Goal: Information Seeking & Learning: Learn about a topic

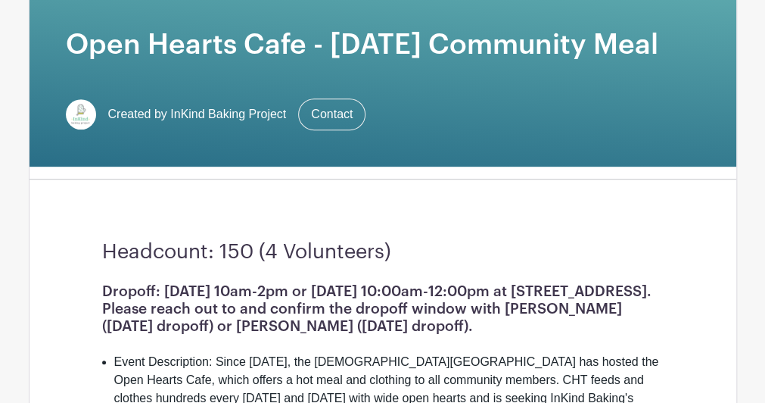
scroll to position [303, 0]
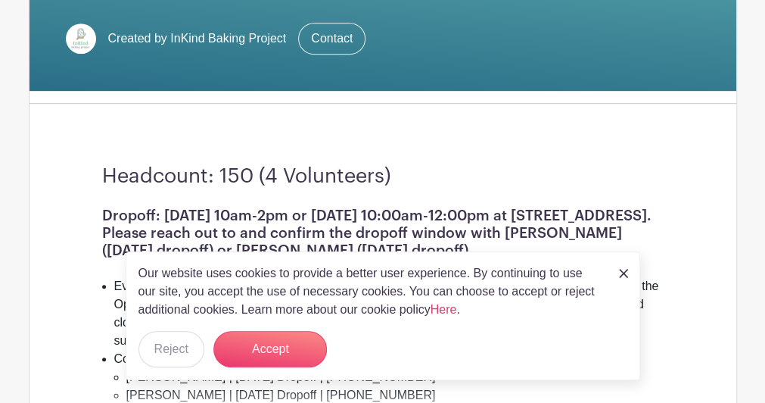
click at [624, 272] on img at bounding box center [623, 273] width 9 height 9
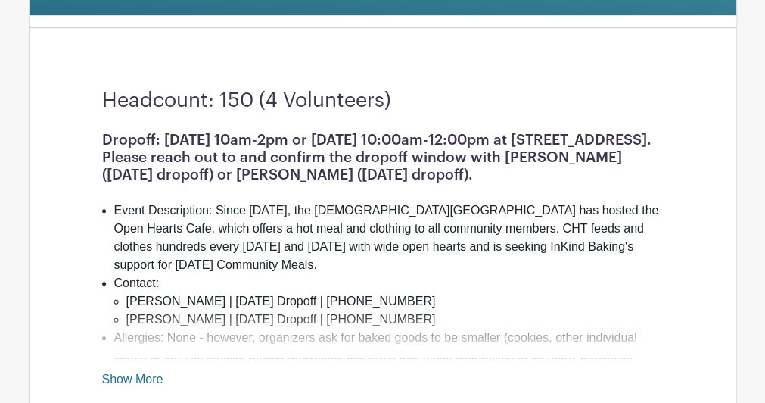
scroll to position [454, 0]
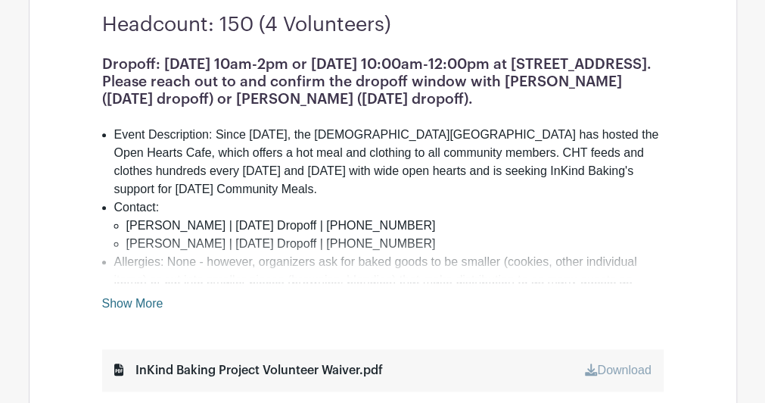
click at [123, 302] on link "Show More" at bounding box center [132, 306] width 61 height 19
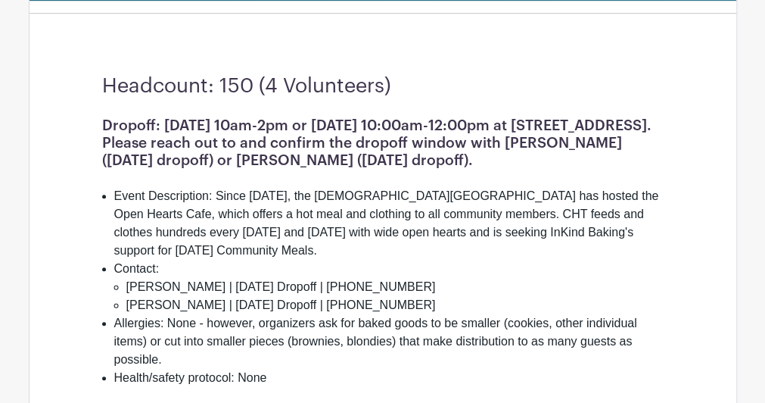
scroll to position [379, 0]
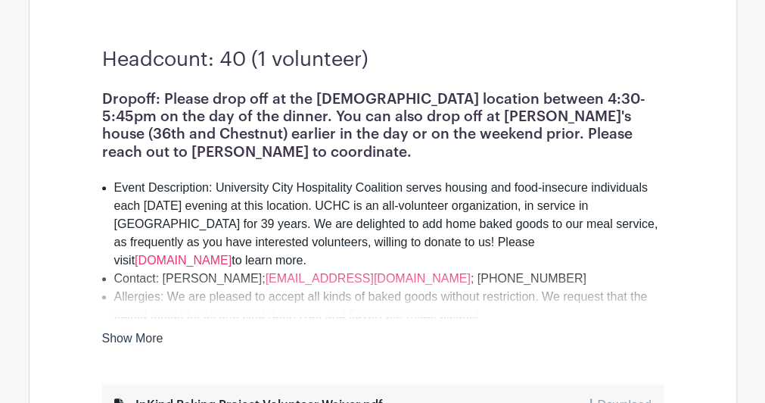
scroll to position [454, 0]
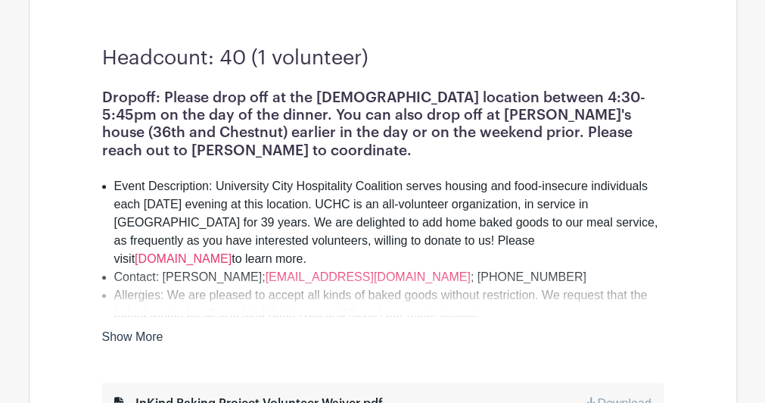
click at [146, 332] on link "Show More" at bounding box center [132, 339] width 61 height 19
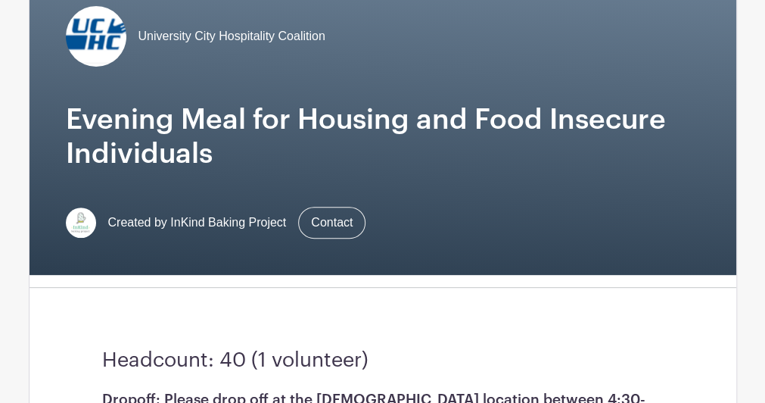
scroll to position [76, 0]
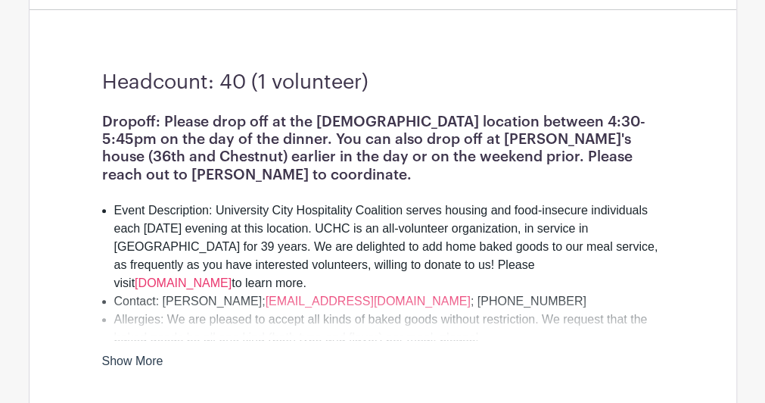
scroll to position [454, 0]
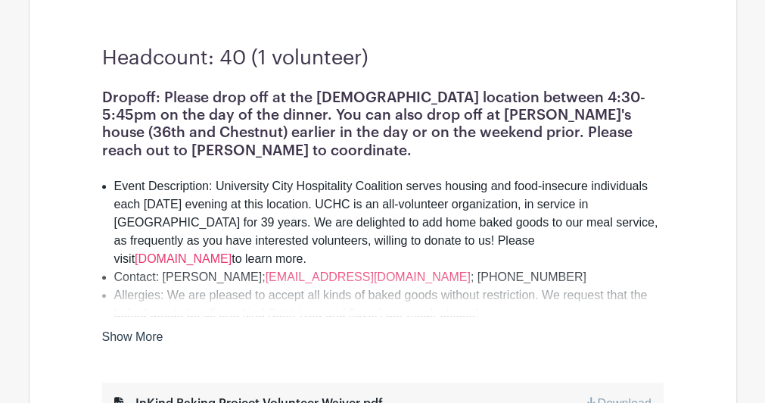
click at [144, 331] on link "Show More" at bounding box center [132, 339] width 61 height 19
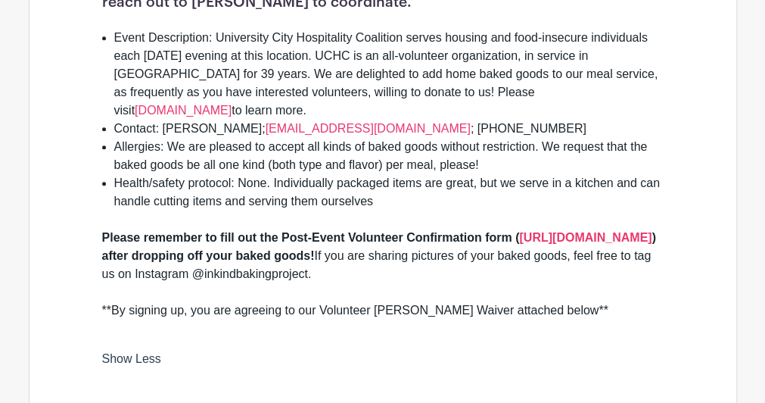
scroll to position [530, 0]
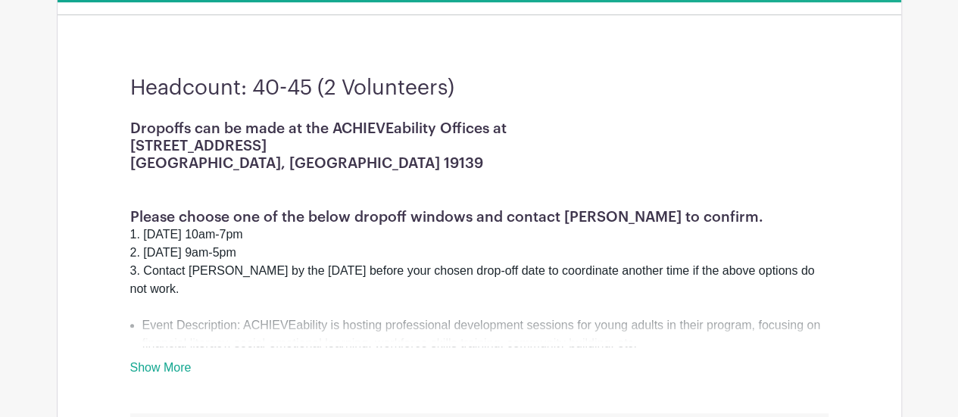
scroll to position [454, 0]
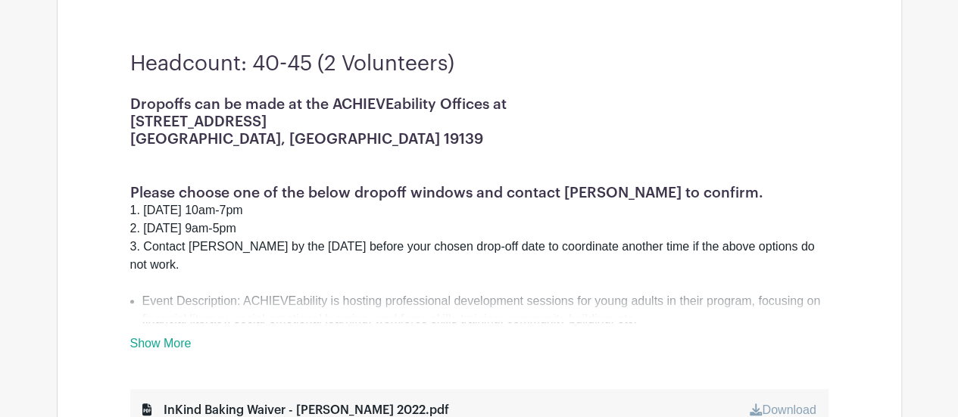
click at [170, 340] on link "Show More" at bounding box center [160, 346] width 61 height 19
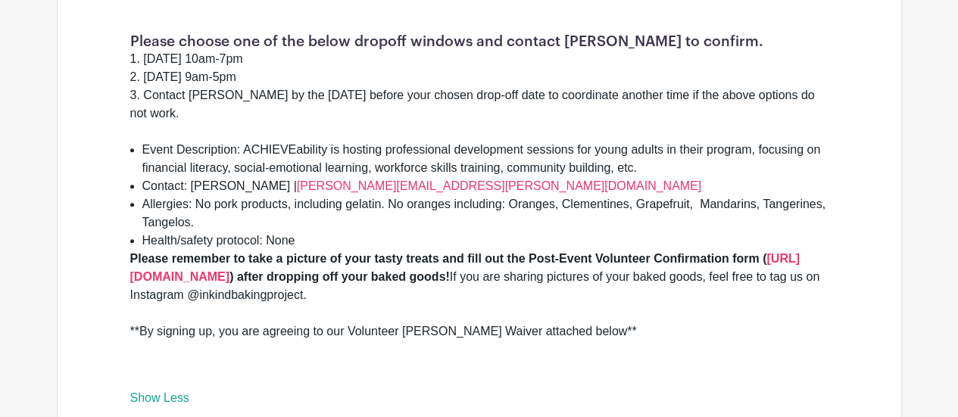
scroll to position [530, 0]
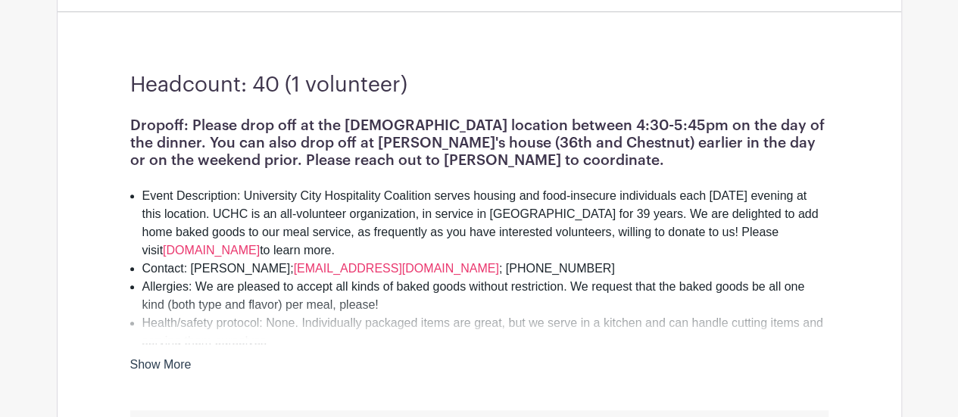
scroll to position [454, 0]
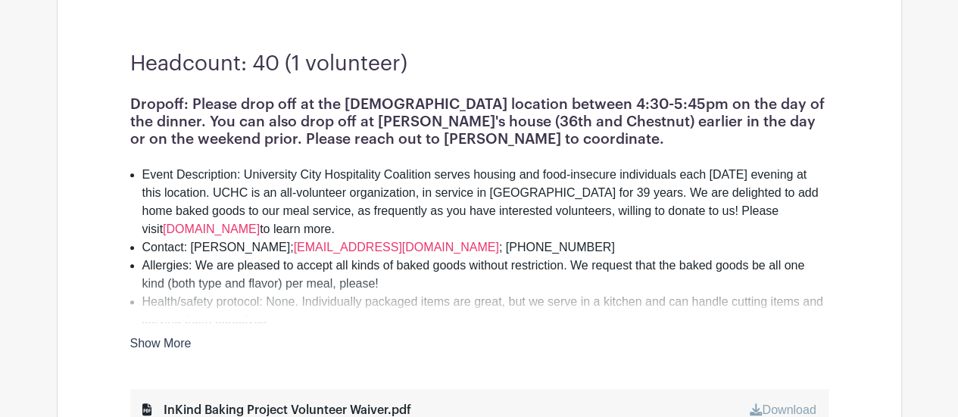
click at [171, 338] on link "Show More" at bounding box center [160, 346] width 61 height 19
